Goal: Task Accomplishment & Management: Complete application form

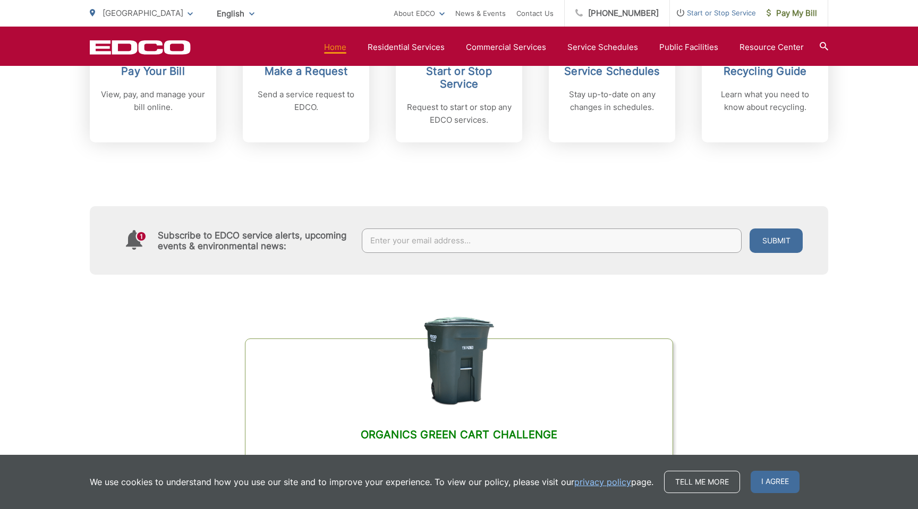
scroll to position [701, 0]
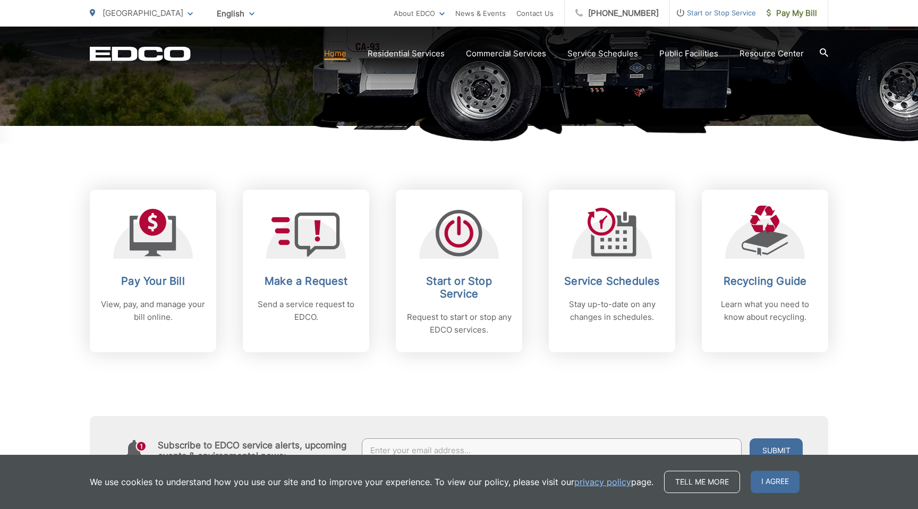
scroll to position [359, 0]
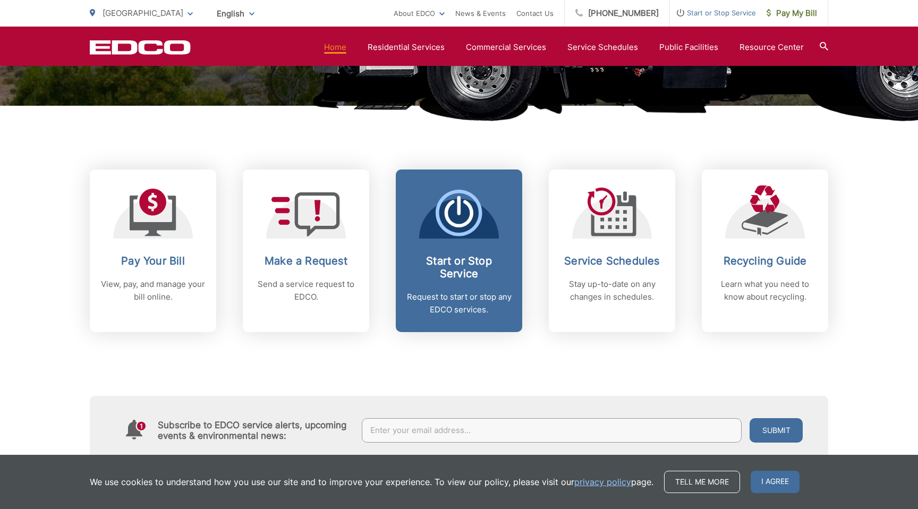
click at [489, 252] on span "Start or Stop Service Request to start or stop any EDCO services." at bounding box center [459, 250] width 126 height 163
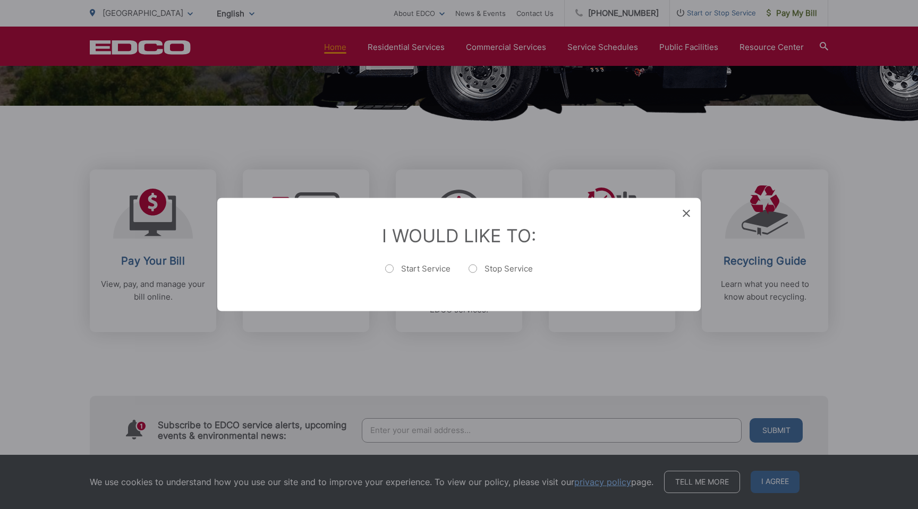
click at [389, 272] on label "Start Service" at bounding box center [417, 273] width 65 height 21
radio input "true"
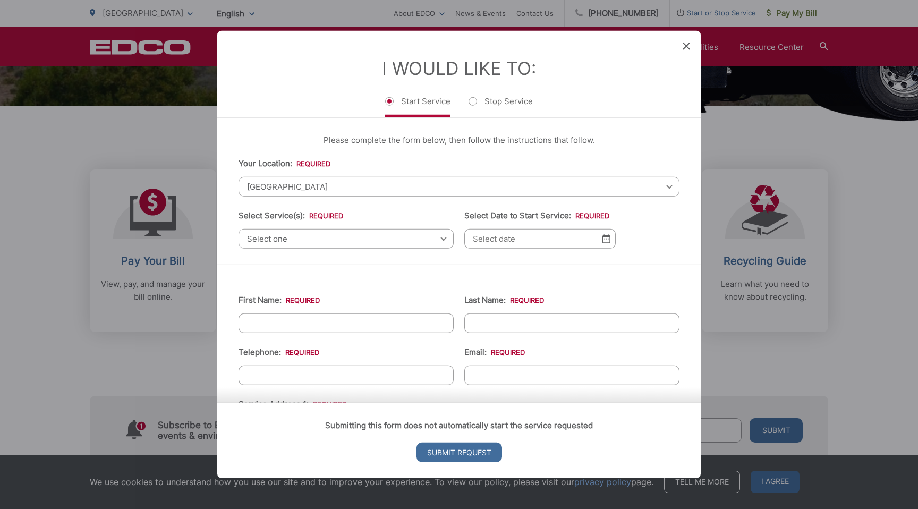
click at [354, 240] on span "Select one" at bounding box center [345, 239] width 215 height 20
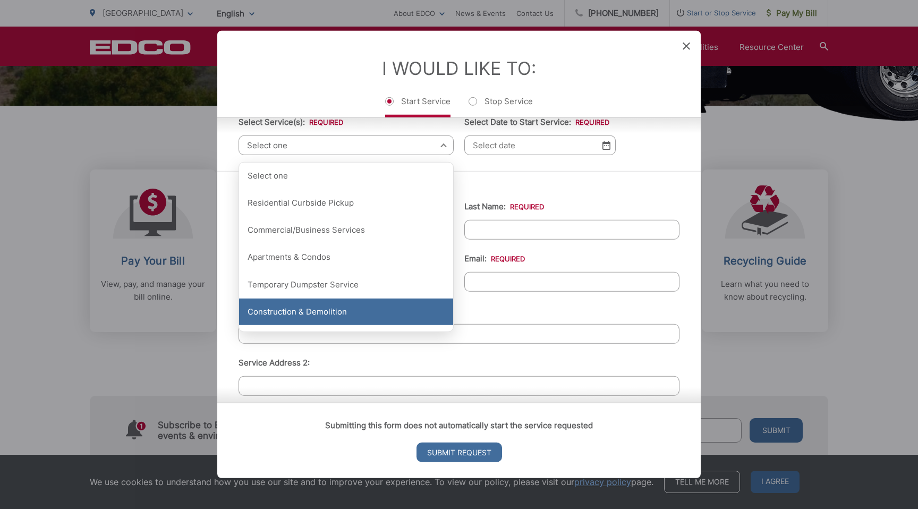
scroll to position [72, 0]
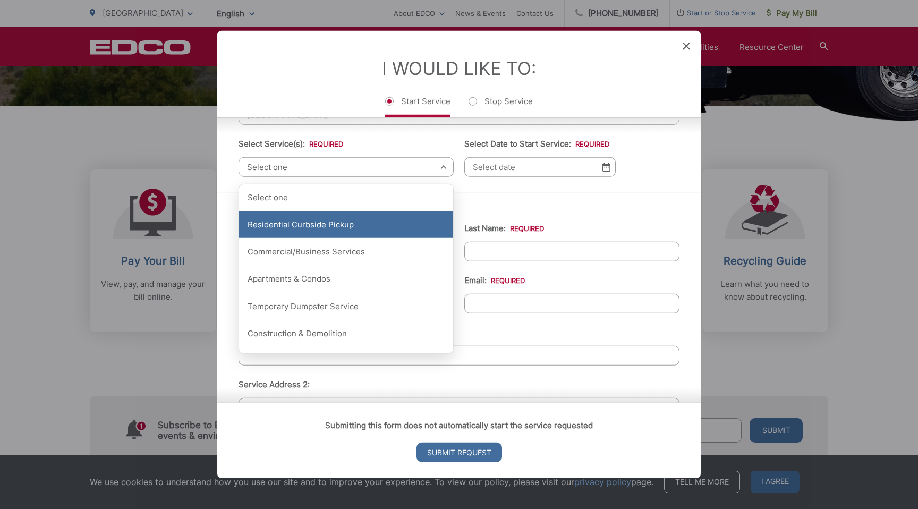
click at [320, 215] on div "Residential Curbside Pickup" at bounding box center [346, 224] width 214 height 27
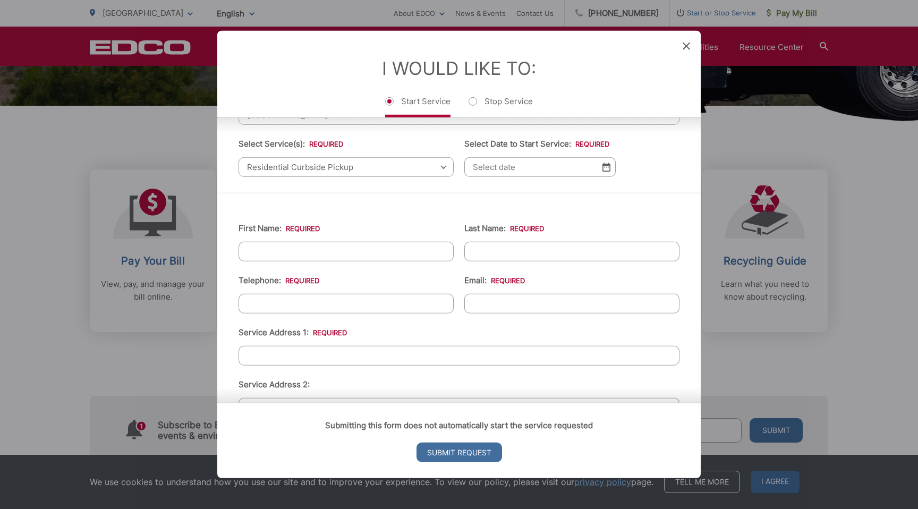
click at [514, 165] on input "Select Date to Start Service: *" at bounding box center [539, 167] width 151 height 20
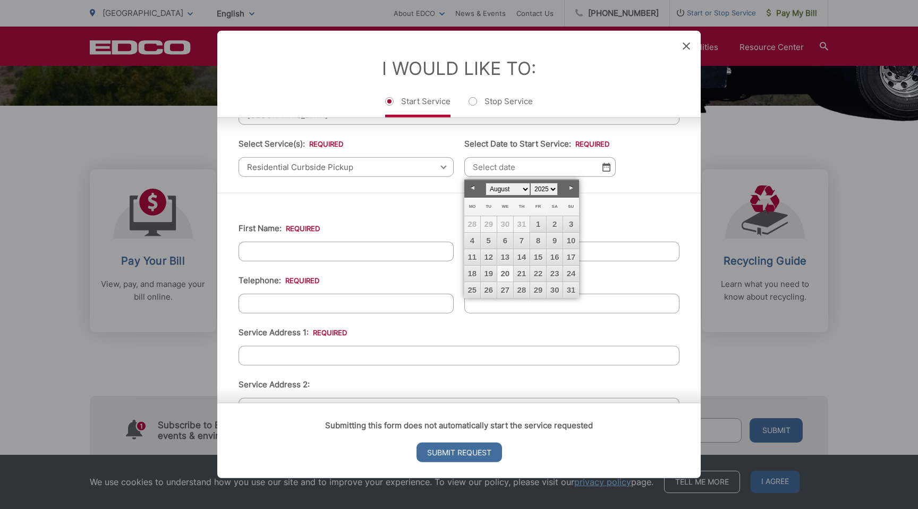
click at [506, 274] on link "20" at bounding box center [505, 274] width 16 height 16
type input "[DATE]"
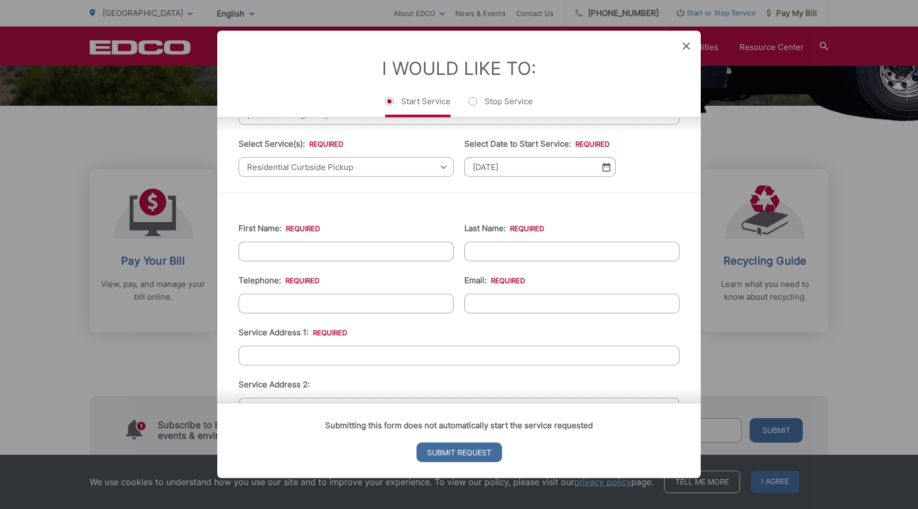
click at [352, 246] on input "First Name: *" at bounding box center [345, 252] width 215 height 20
type input "Ben"
type input "[PERSON_NAME]"
type input "[PHONE_NUMBER]"
type input "[PERSON_NAME][EMAIL_ADDRESS][DOMAIN_NAME]"
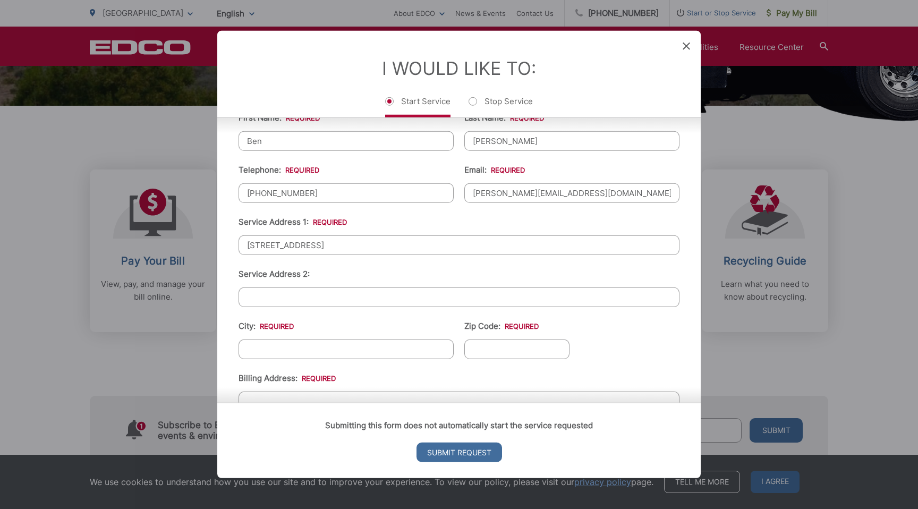
scroll to position [254, 0]
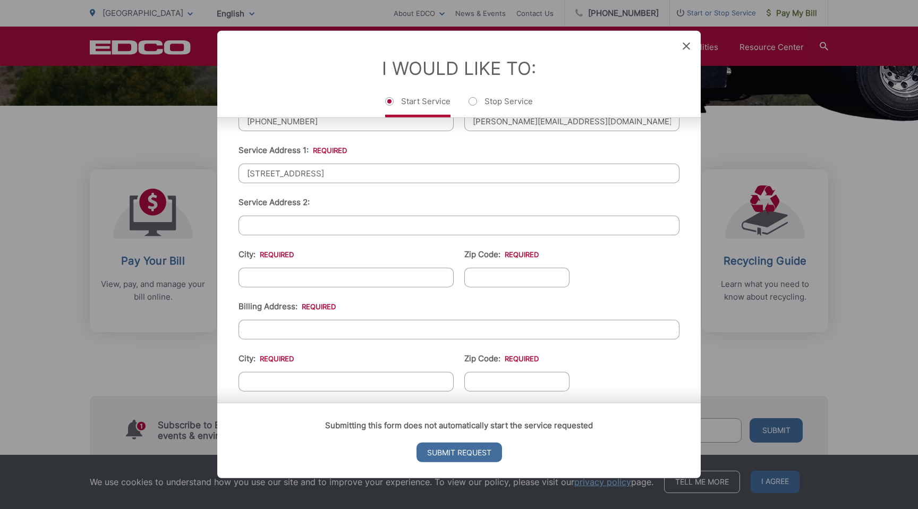
type input "[STREET_ADDRESS]"
click at [320, 272] on input "City: *" at bounding box center [345, 278] width 215 height 20
type input "[GEOGRAPHIC_DATA]"
type input "90275"
click at [282, 327] on input "Billing Address: *" at bounding box center [458, 330] width 441 height 20
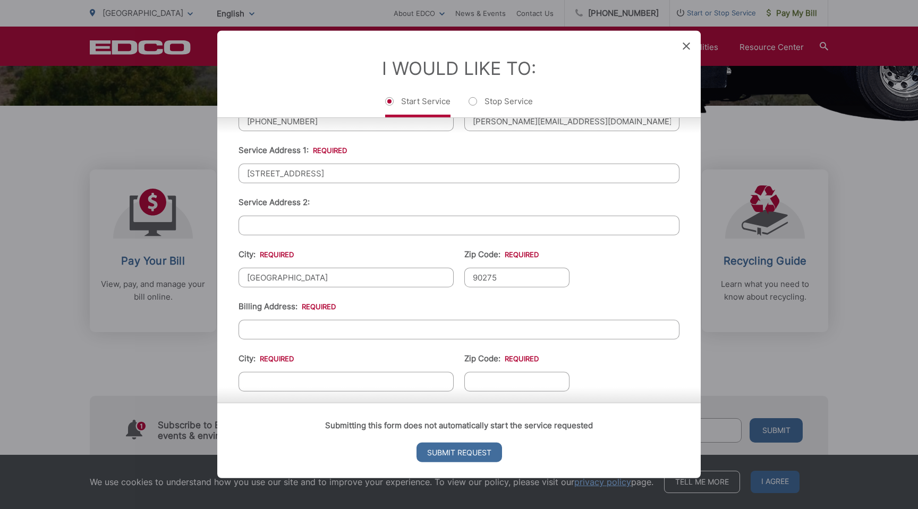
click at [360, 301] on li "Billing Address: *" at bounding box center [458, 319] width 441 height 39
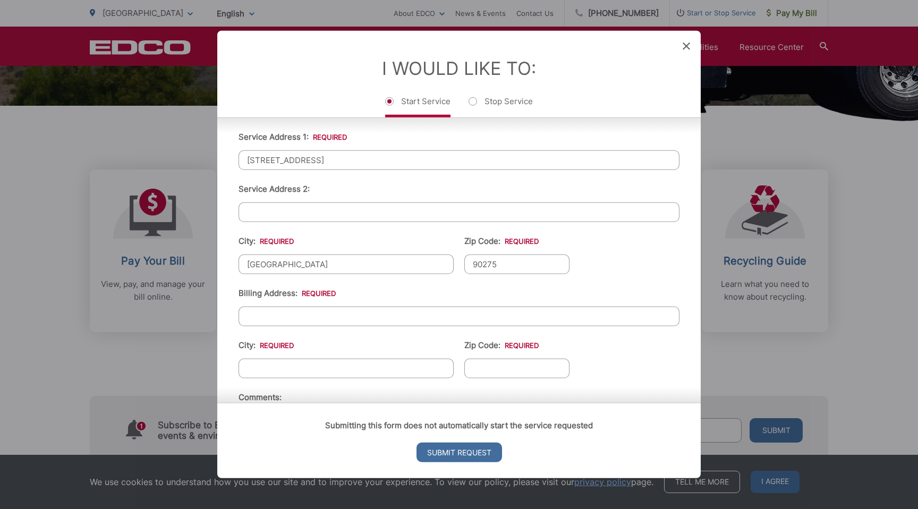
scroll to position [252, 0]
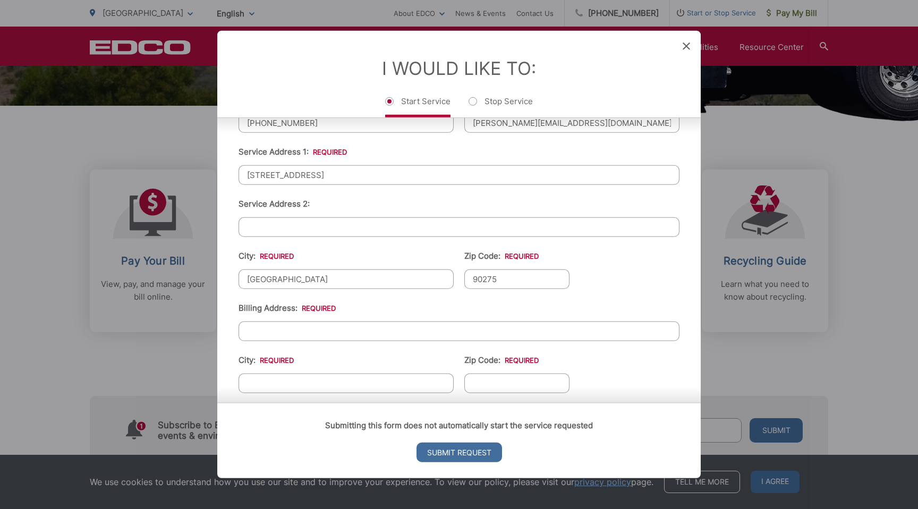
click at [333, 334] on input "Billing Address: *" at bounding box center [458, 331] width 441 height 20
type input "[STREET_ADDRESS]"
click at [294, 381] on input "Ranchos" at bounding box center [345, 383] width 215 height 20
type input "[GEOGRAPHIC_DATA]"
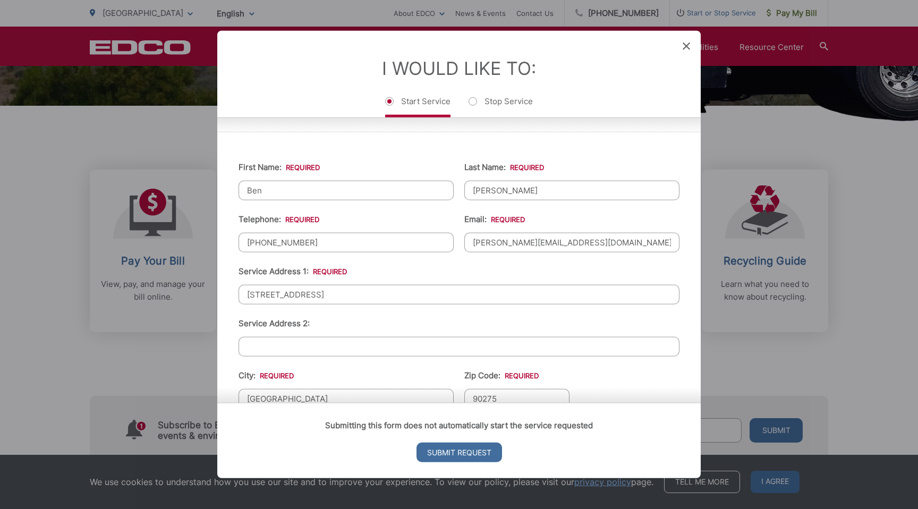
scroll to position [357, 0]
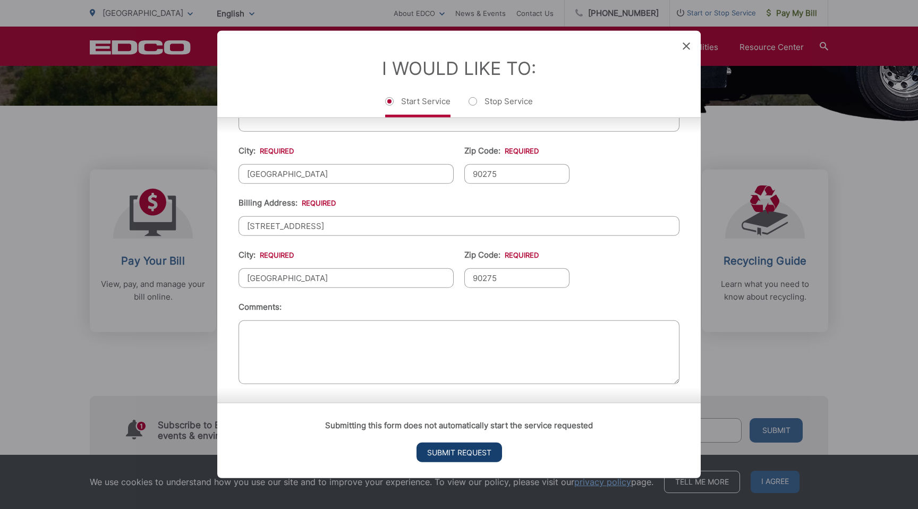
type input "90275"
click at [457, 449] on input "Submit Request" at bounding box center [459, 452] width 86 height 20
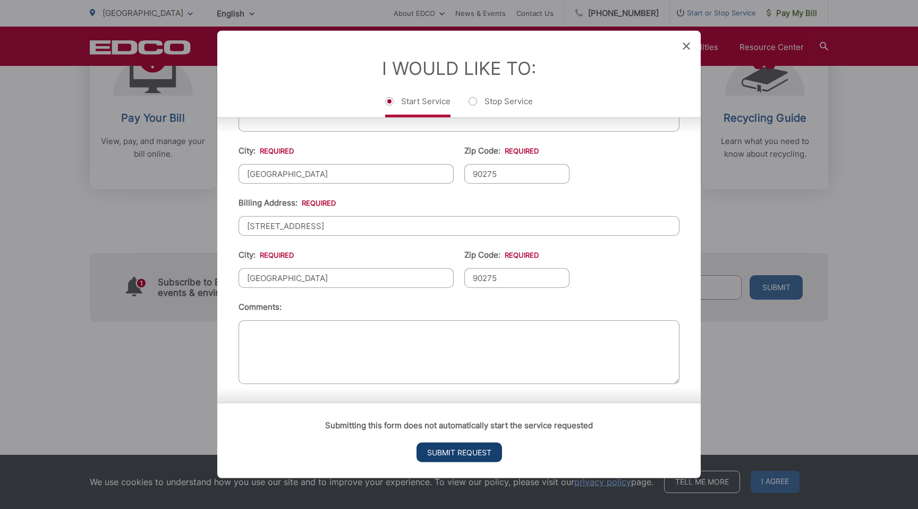
scroll to position [0, 0]
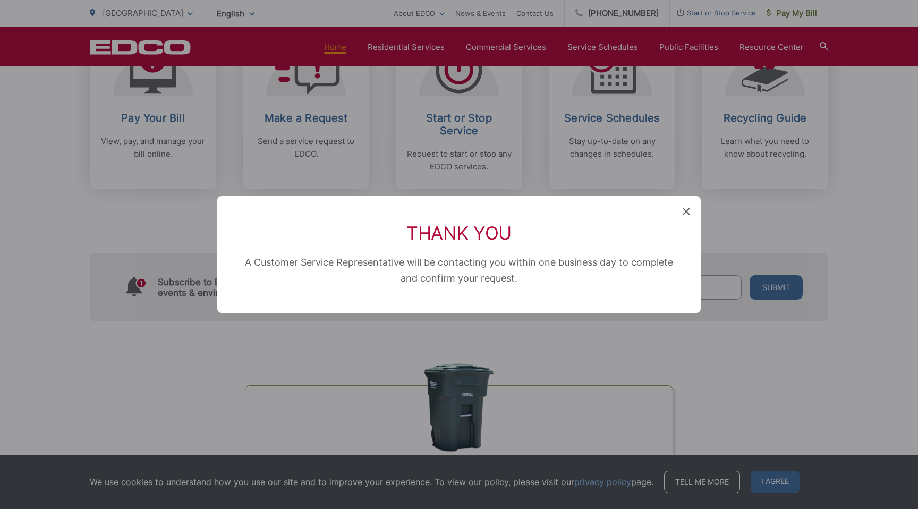
click at [685, 211] on icon at bounding box center [686, 211] width 7 height 7
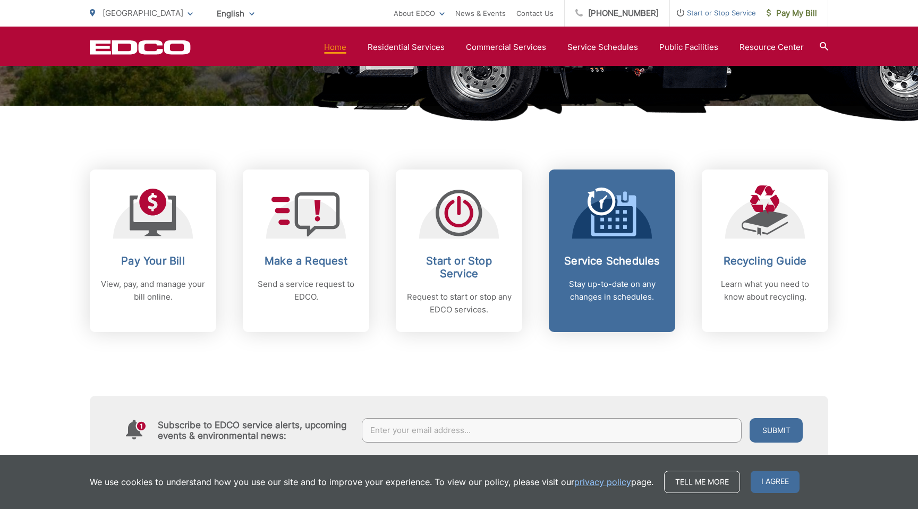
click at [604, 191] on icon at bounding box center [601, 202] width 28 height 28
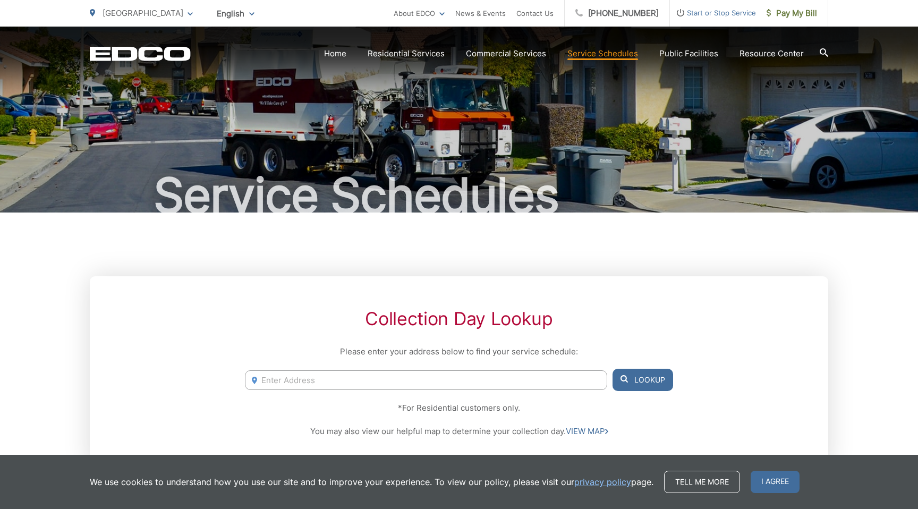
click at [480, 385] on input "Enter Address" at bounding box center [426, 380] width 362 height 20
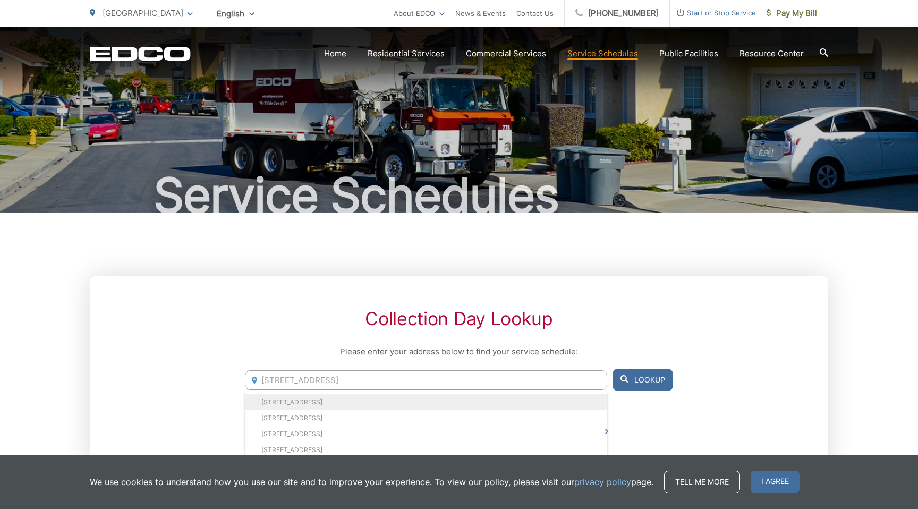
click at [452, 397] on li "6609 Via Canada, Rancho Palos Verdes, CA, 90275" at bounding box center [426, 402] width 362 height 16
type input "6609 Via Canada, Rancho Palos Verdes, CA, 90275"
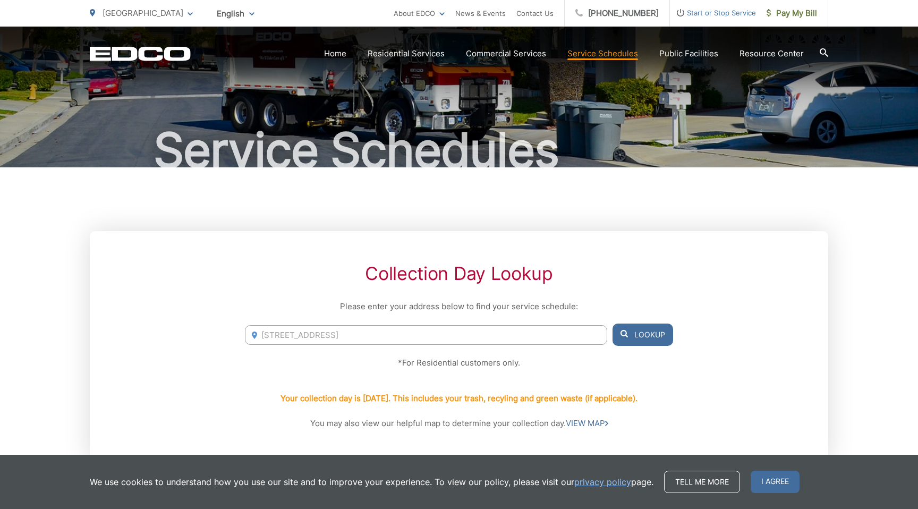
scroll to position [78, 0]
